Goal: Find specific page/section: Locate item on page

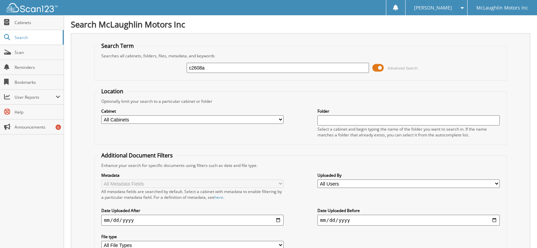
type input "c2608a"
click at [379, 64] on span at bounding box center [378, 68] width 12 height 10
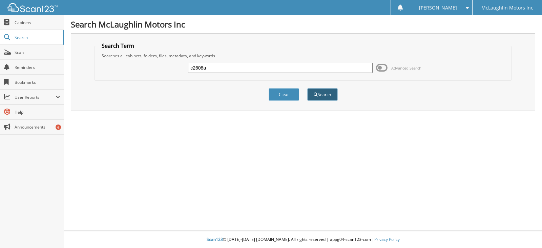
click at [328, 92] on button "Search" at bounding box center [322, 94] width 30 height 13
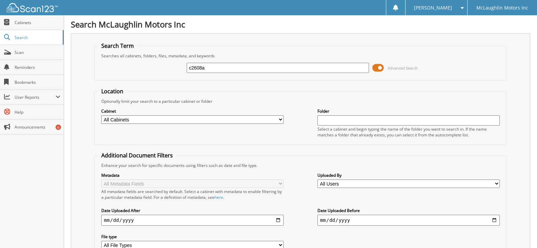
scroll to position [169, 0]
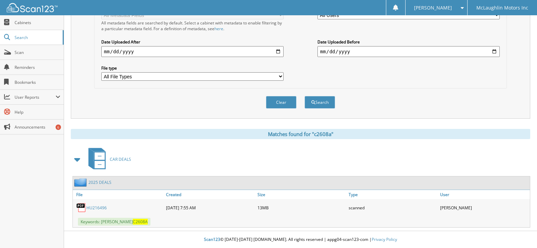
click at [98, 209] on link "HU216496" at bounding box center [96, 208] width 20 height 6
